Goal: Check status: Check status

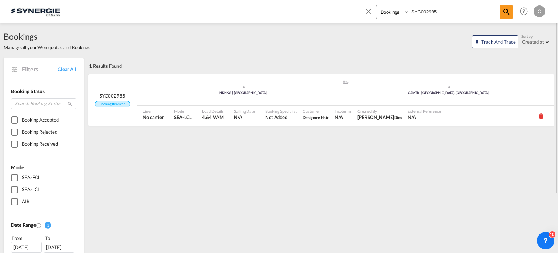
drag, startPoint x: 0, startPoint y: 0, endPoint x: 427, endPoint y: 15, distance: 427.5
click at [427, 14] on input "SYC002985" at bounding box center [455, 11] width 91 height 13
type input "SYC002986"
drag, startPoint x: 502, startPoint y: 8, endPoint x: 463, endPoint y: 47, distance: 54.8
click at [502, 8] on span at bounding box center [506, 11] width 13 height 13
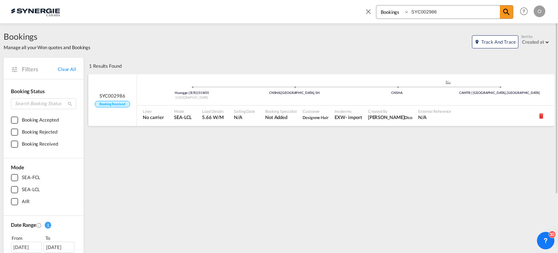
click at [301, 105] on div "Huangge (黄阁) | 511455 China CNSHA | Shanghai, SH .a{fill:#aaa8ad;} .a{fill:#aaa…" at bounding box center [346, 89] width 418 height 31
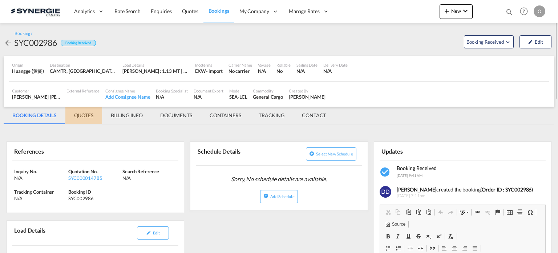
click at [82, 115] on md-tab-item "QUOTES" at bounding box center [83, 115] width 37 height 17
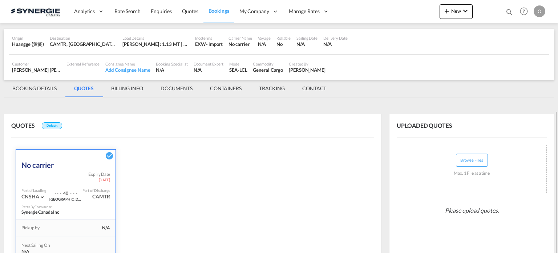
scroll to position [188, 0]
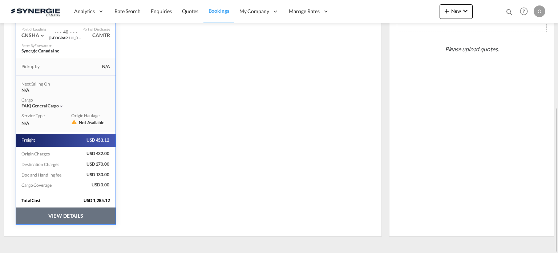
click at [78, 213] on button "VIEW DETAILS" at bounding box center [66, 215] width 100 height 17
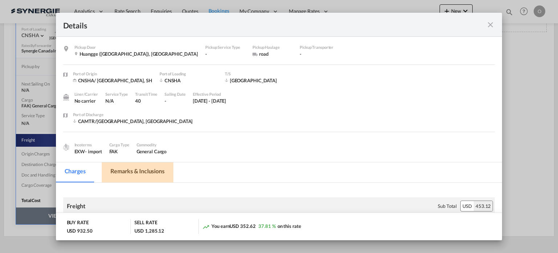
click at [145, 170] on md-tab-item "Remarks & Inclusions" at bounding box center [138, 172] width 72 height 20
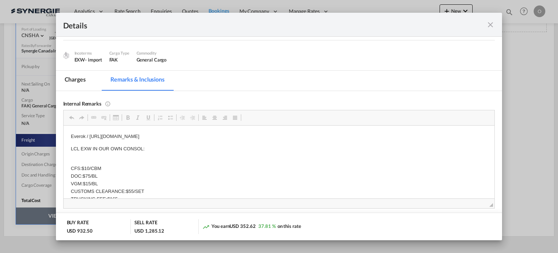
scroll to position [109, 0]
